Goal: Task Accomplishment & Management: Use online tool/utility

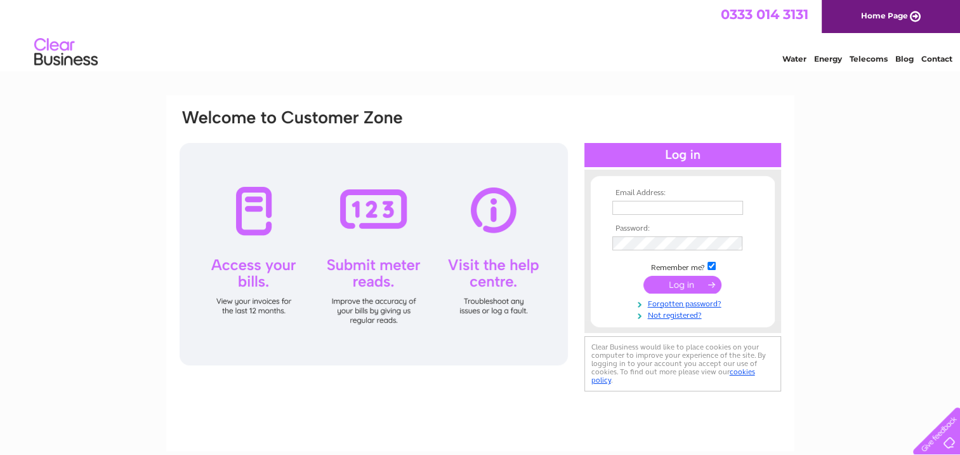
type input "mmacrae@buccleuch.com"
click at [706, 284] on input "submit" at bounding box center [683, 285] width 78 height 18
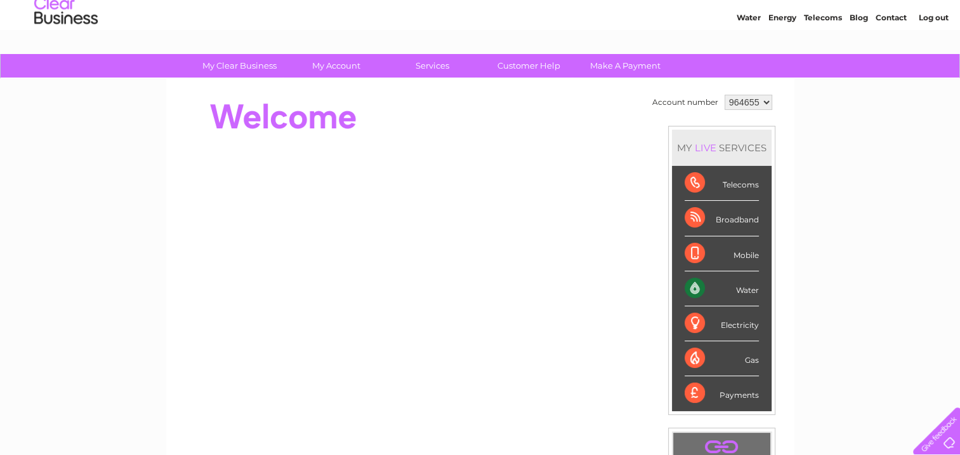
scroll to position [63, 0]
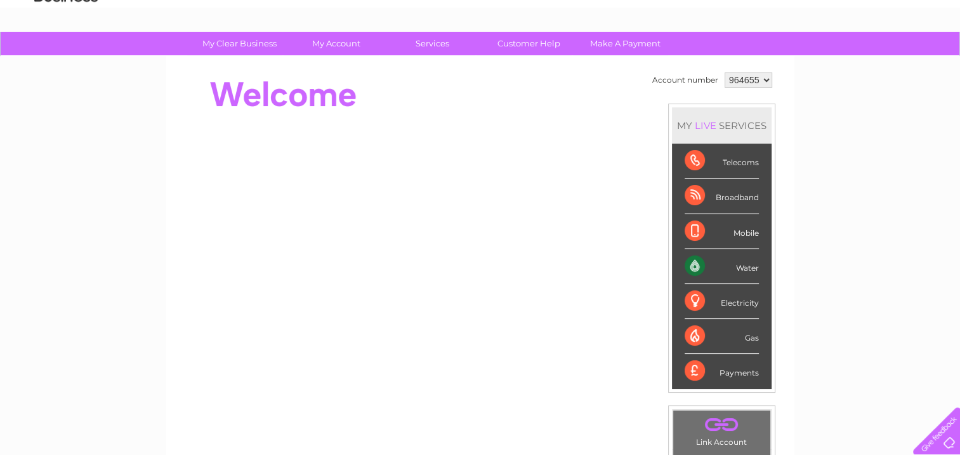
click at [741, 263] on div "Water" at bounding box center [722, 266] width 74 height 35
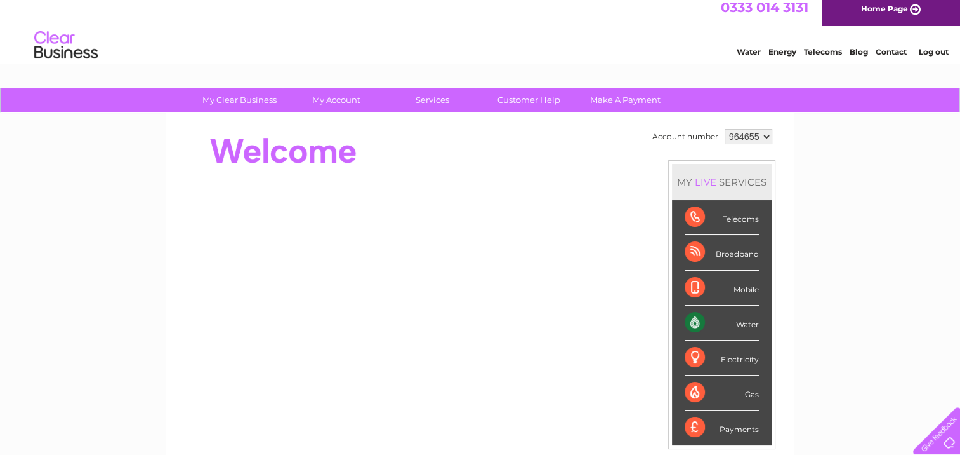
scroll to position [0, 0]
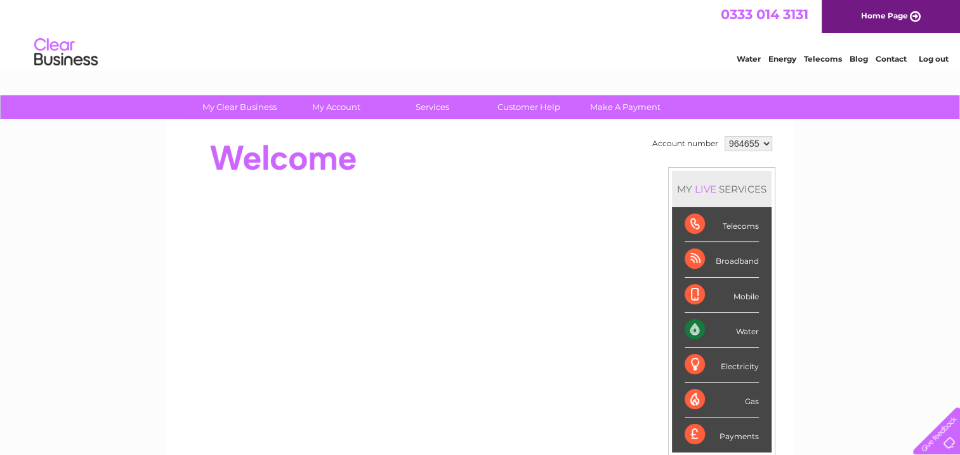
click at [754, 141] on select "964655" at bounding box center [749, 143] width 48 height 15
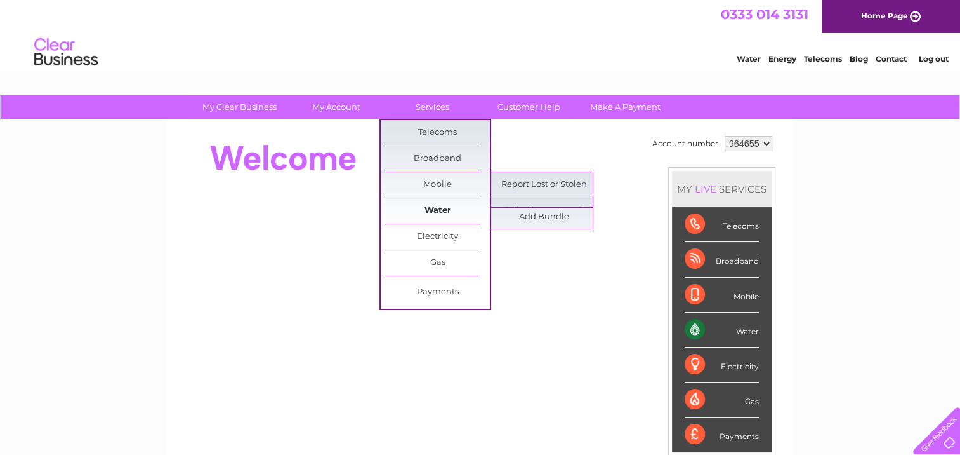
click at [444, 203] on link "Water" at bounding box center [437, 210] width 105 height 25
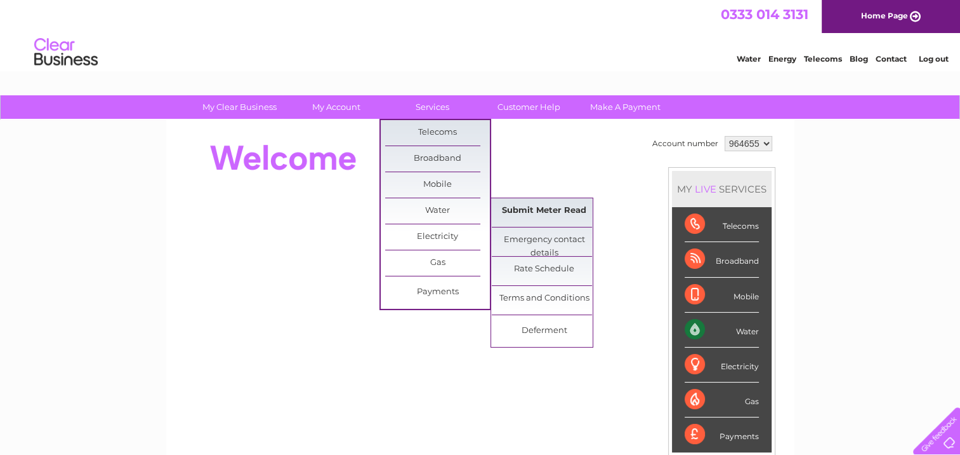
click at [532, 207] on link "Submit Meter Read" at bounding box center [544, 210] width 105 height 25
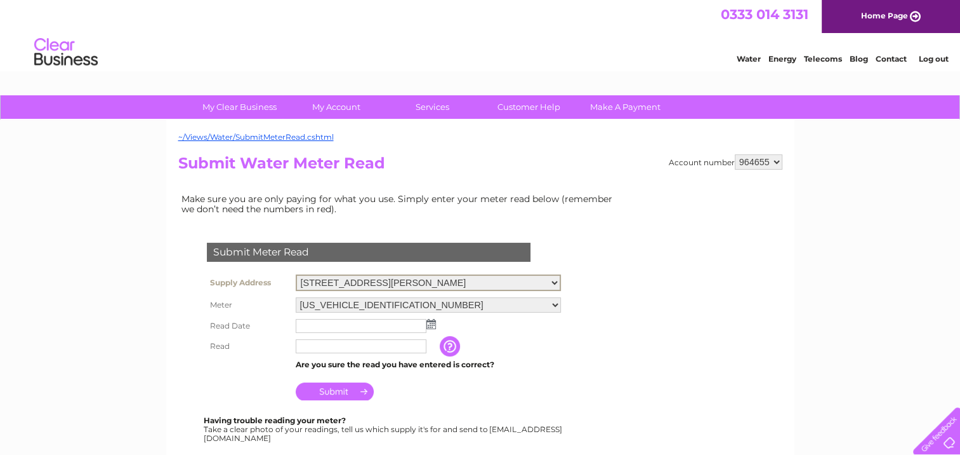
click at [505, 281] on select "[STREET_ADDRESS][PERSON_NAME] Field Trough, [GEOGRAPHIC_DATA], [GEOGRAPHIC_DATA…" at bounding box center [428, 282] width 265 height 17
select select "524997"
click at [296, 274] on select "[STREET_ADDRESS][PERSON_NAME] Field Trough, [GEOGRAPHIC_DATA], [GEOGRAPHIC_DATA…" at bounding box center [428, 282] width 265 height 17
click at [561, 338] on td "The reading you have just taken from your water meter. Our records indicate you…" at bounding box center [514, 346] width 102 height 20
click at [554, 306] on select "[US_VEHICLE_IDENTIFICATION_NUMBER]" at bounding box center [428, 303] width 265 height 15
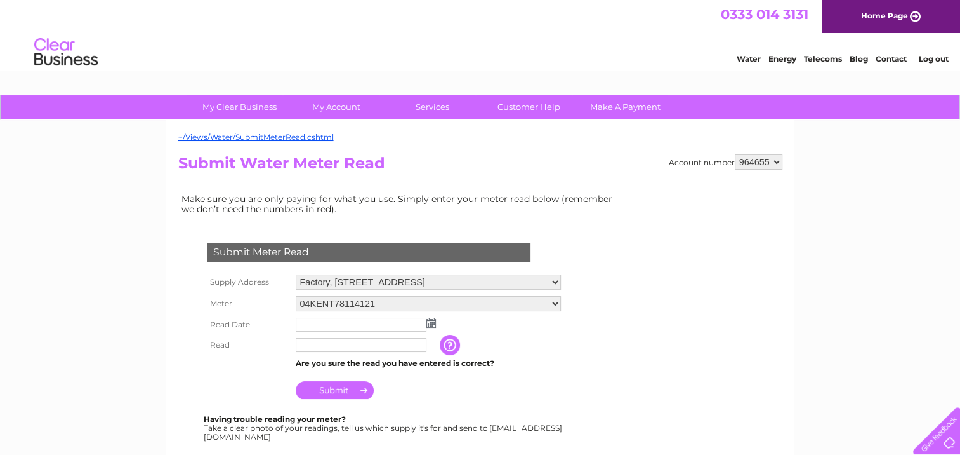
click at [553, 337] on td "The reading you have just taken from your water meter. Our records indicate you…" at bounding box center [514, 345] width 102 height 20
click at [551, 306] on select "04KENT78114121 06ELSTER05M207353 06ELSTER05M207355 06ELSTER12M103569 06ELSTER19…" at bounding box center [428, 303] width 265 height 15
click at [589, 322] on form "Submit Meter Read Supply Address 2 West Morton Street, Thornhill, Dumfriesshire…" at bounding box center [400, 418] width 444 height 402
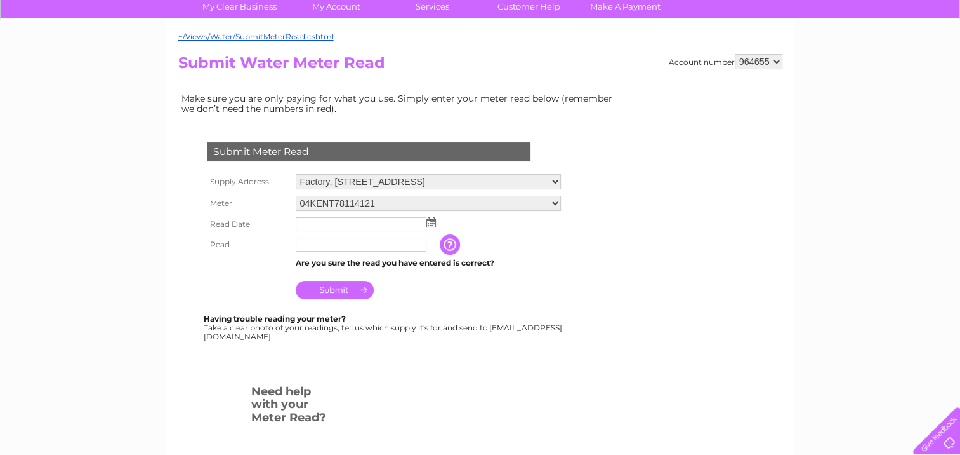
scroll to position [63, 0]
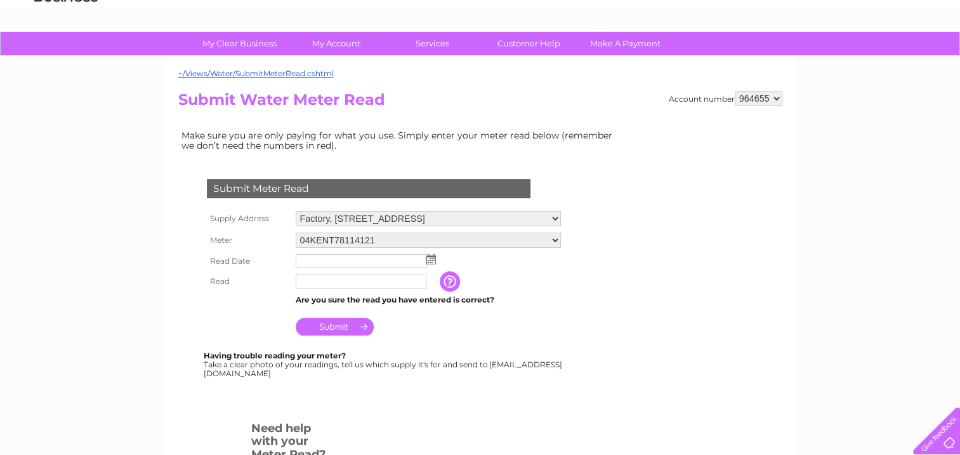
click at [556, 232] on select "04KENT78114121 06ELSTER05M207353 06ELSTER05M207355 06ELSTER12M103569 06ELSTER19…" at bounding box center [428, 239] width 265 height 15
select select "395908"
click at [296, 232] on select "04KENT78114121 06ELSTER05M207353 06ELSTER05M207355 06ELSTER12M103569 06ELSTER19…" at bounding box center [428, 240] width 265 height 17
click at [546, 303] on td "Are you sure the read you have entered is correct?" at bounding box center [429, 301] width 272 height 17
